Goal: Find specific page/section: Find specific page/section

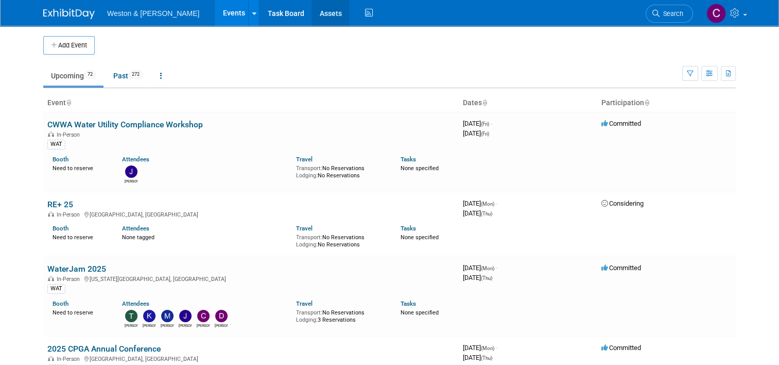
click at [312, 12] on link "Assets" at bounding box center [331, 13] width 38 height 26
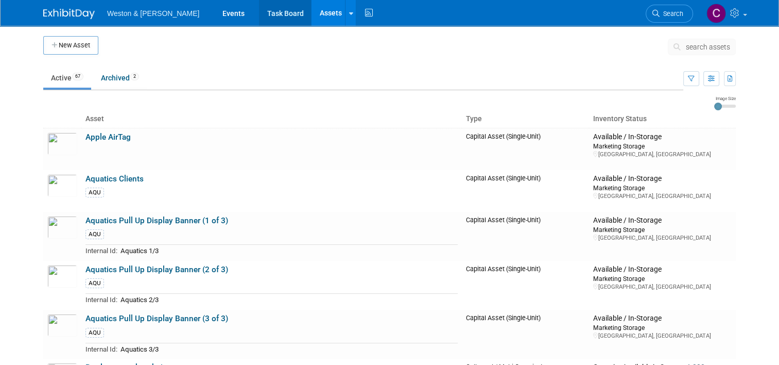
click at [266, 9] on link "Task Board" at bounding box center [285, 13] width 52 height 26
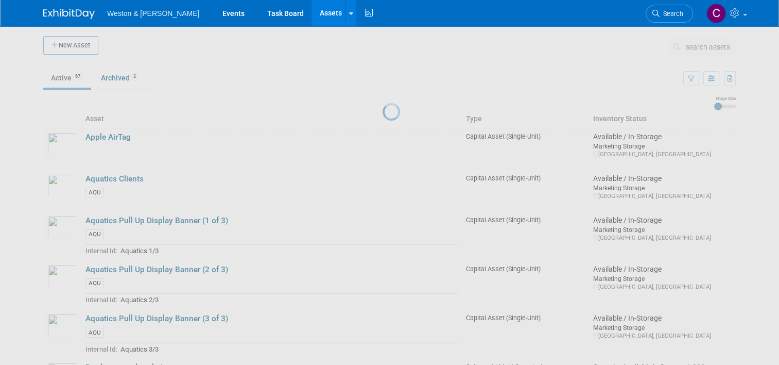
click at [312, 12] on link "Assets" at bounding box center [331, 13] width 38 height 26
click at [397, 48] on div at bounding box center [390, 182] width 14 height 365
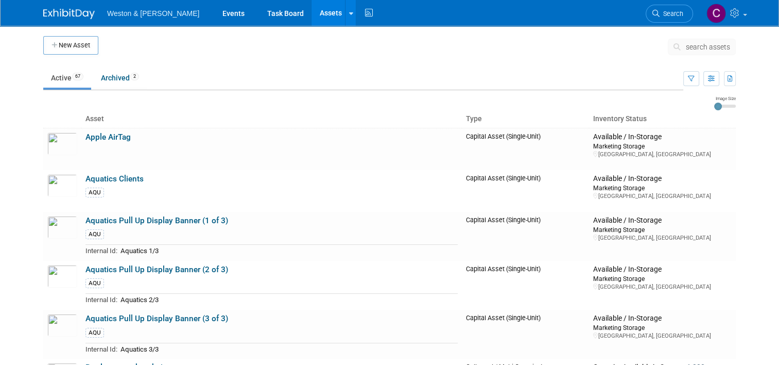
click at [720, 46] on span "search assets" at bounding box center [708, 47] width 44 height 8
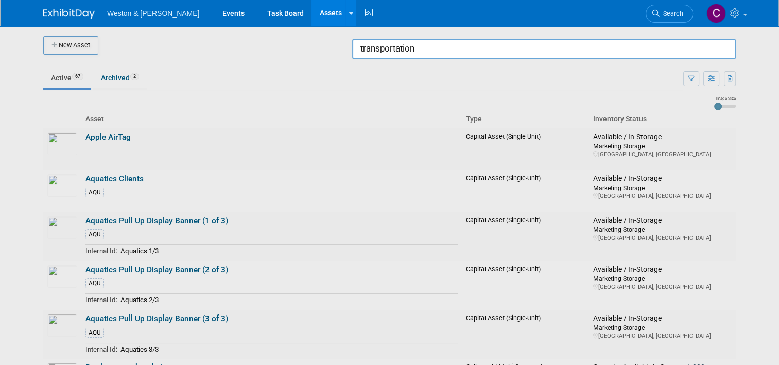
type input "transportation"
click at [390, 80] on div at bounding box center [390, 182] width 0 height 365
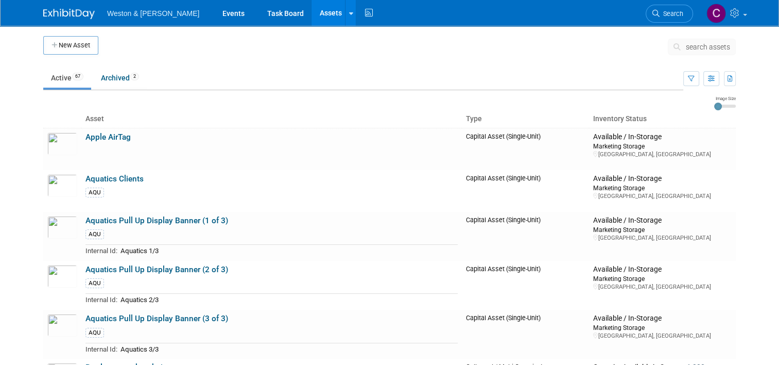
click at [700, 45] on span "search assets" at bounding box center [708, 47] width 44 height 8
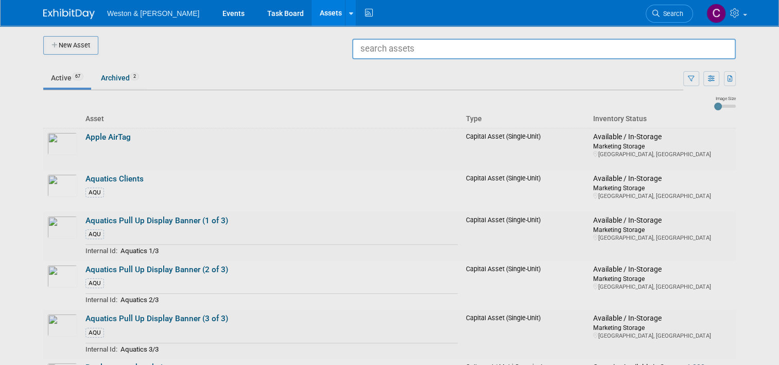
click at [390, 57] on div at bounding box center [390, 182] width 0 height 365
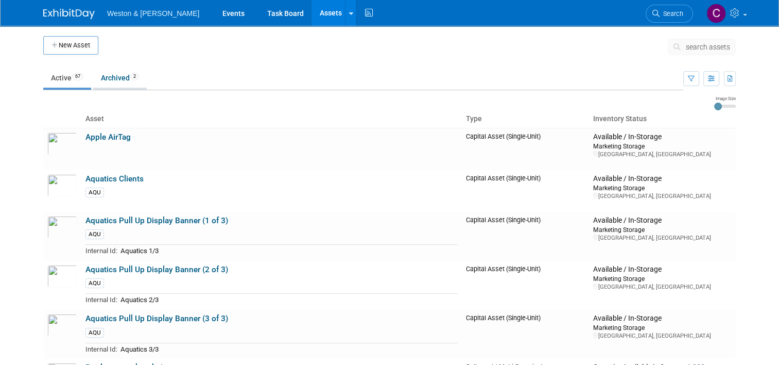
click at [110, 75] on link "Archived 2" at bounding box center [120, 78] width 54 height 20
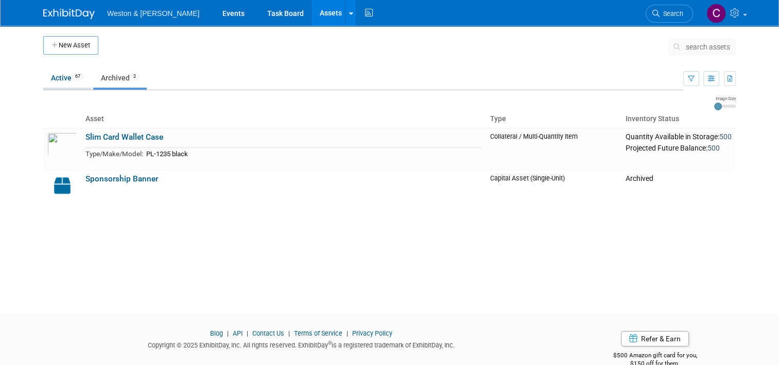
click at [54, 76] on link "Active 67" at bounding box center [67, 78] width 48 height 20
